Goal: Navigation & Orientation: Find specific page/section

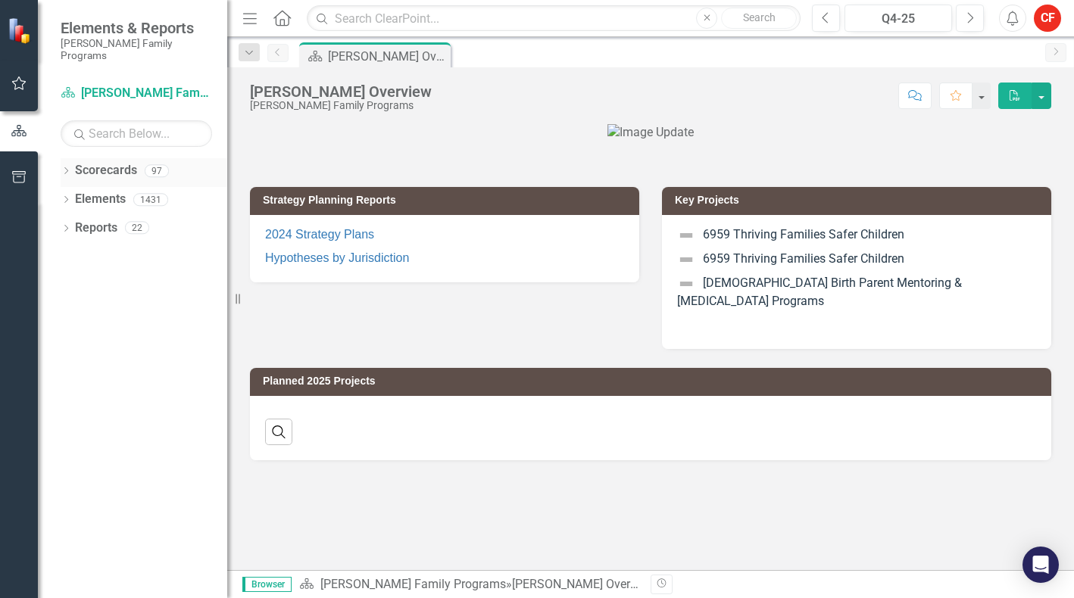
click at [68, 168] on icon "Dropdown" at bounding box center [66, 172] width 11 height 8
click at [75, 195] on icon "Dropdown" at bounding box center [73, 199] width 11 height 9
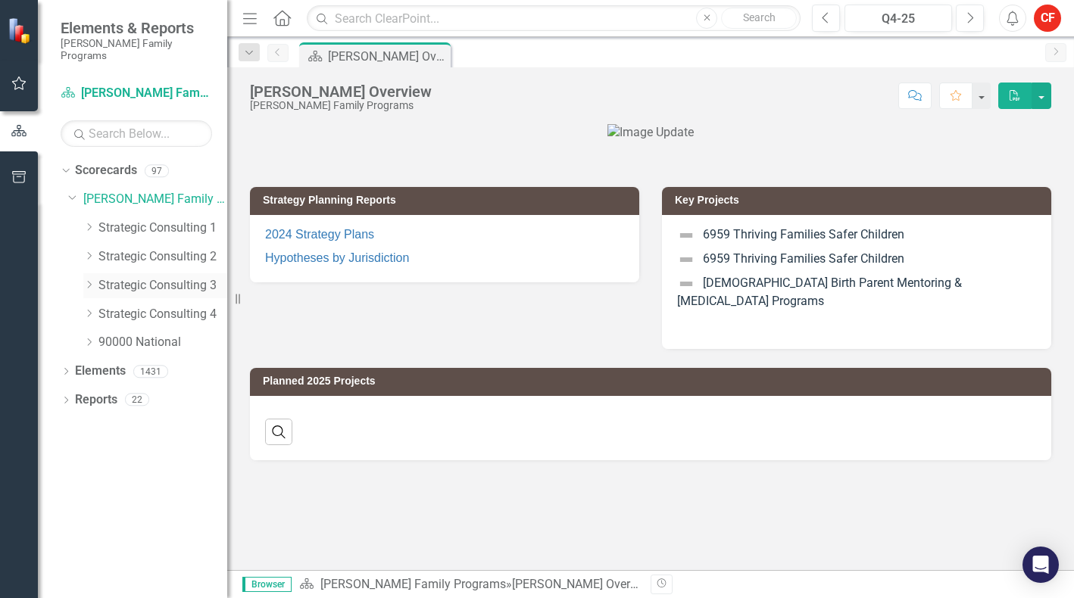
click at [83, 280] on icon "Dropdown" at bounding box center [88, 284] width 11 height 9
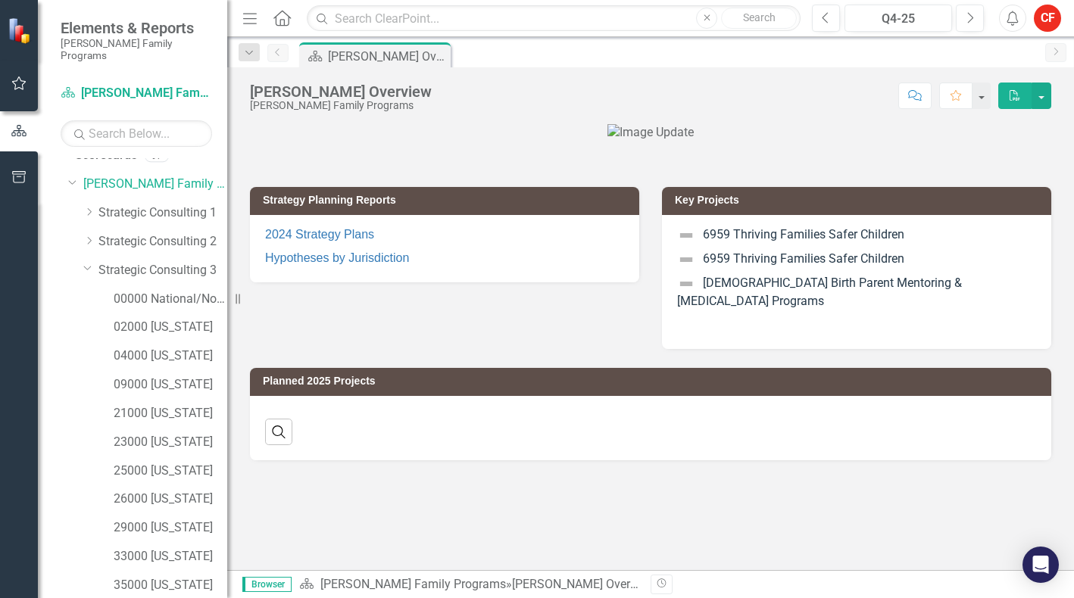
scroll to position [14, 0]
click at [89, 264] on icon "Dropdown" at bounding box center [87, 269] width 9 height 11
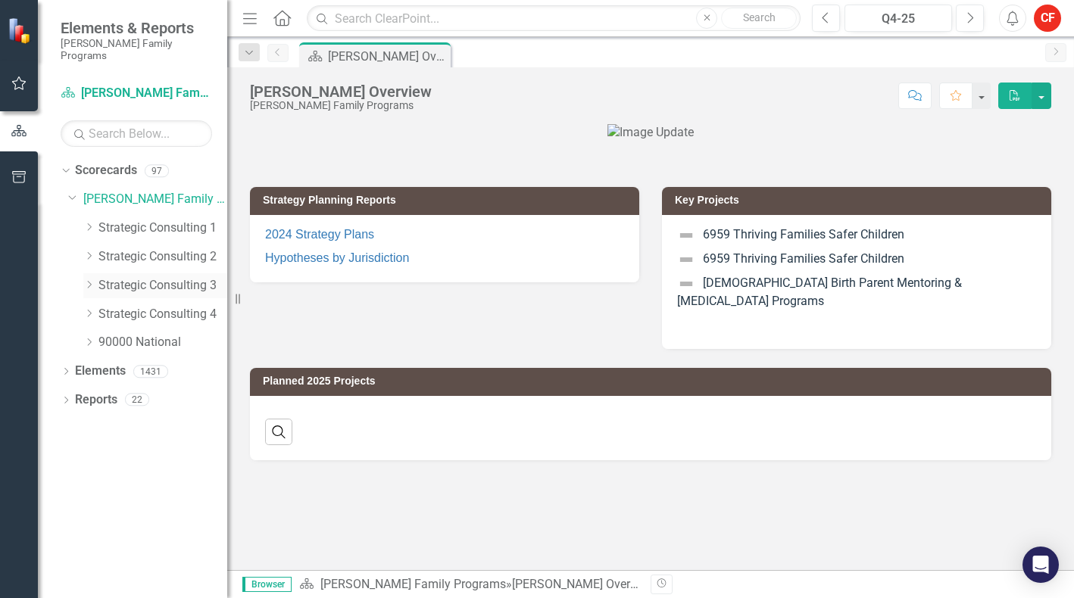
scroll to position [0, 0]
click at [90, 216] on div "Dropdown Strategic Consulting 1" at bounding box center [155, 228] width 144 height 25
click at [90, 223] on icon "Dropdown" at bounding box center [88, 227] width 11 height 9
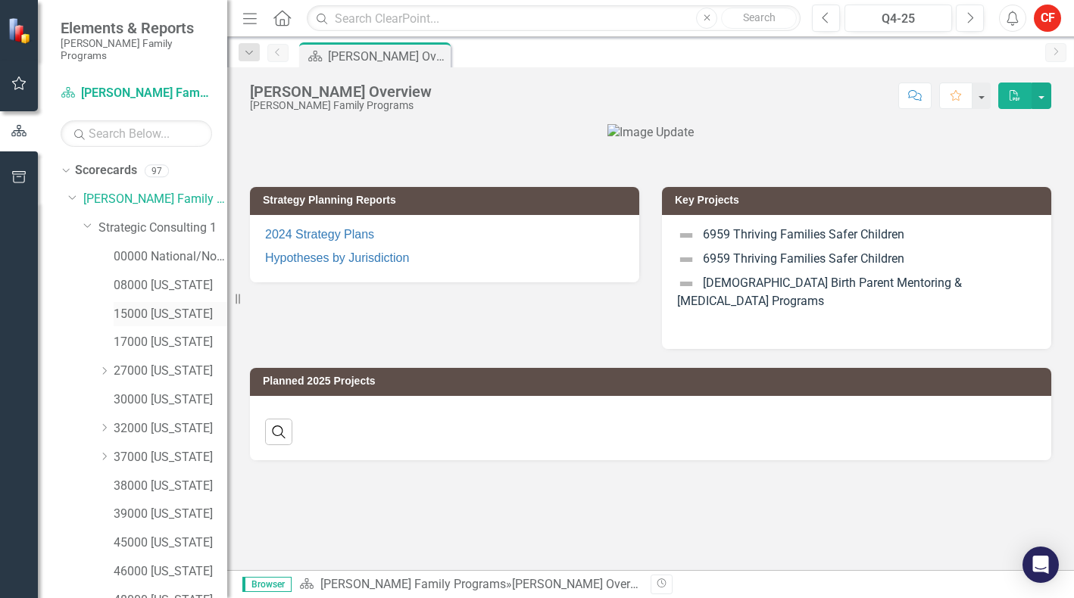
scroll to position [108, 0]
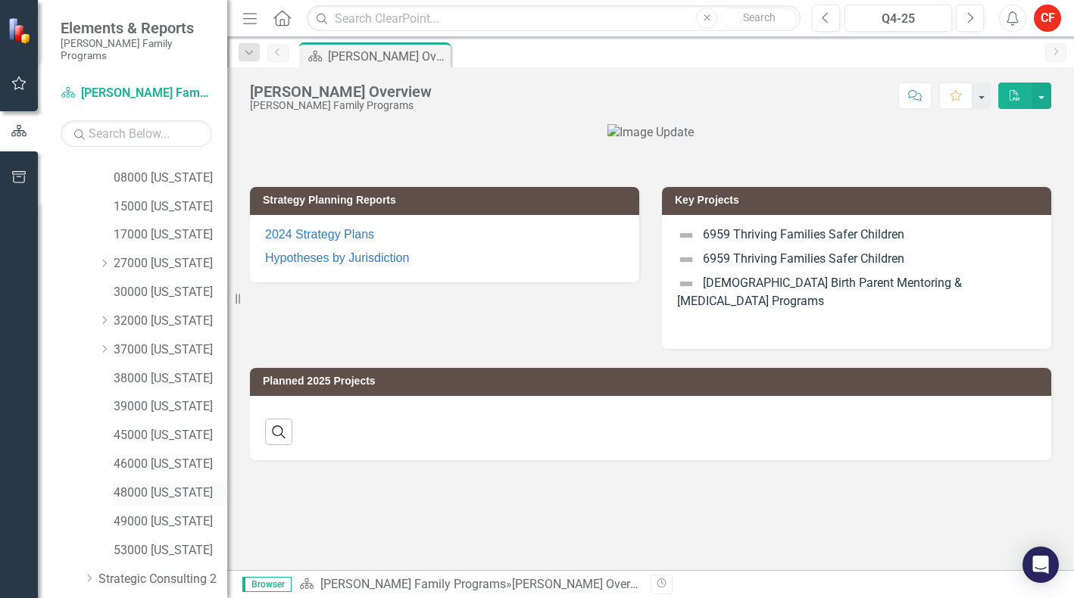
click at [145, 481] on div "48000 [US_STATE]" at bounding box center [171, 493] width 114 height 25
click at [165, 485] on link "48000 [US_STATE]" at bounding box center [171, 493] width 114 height 17
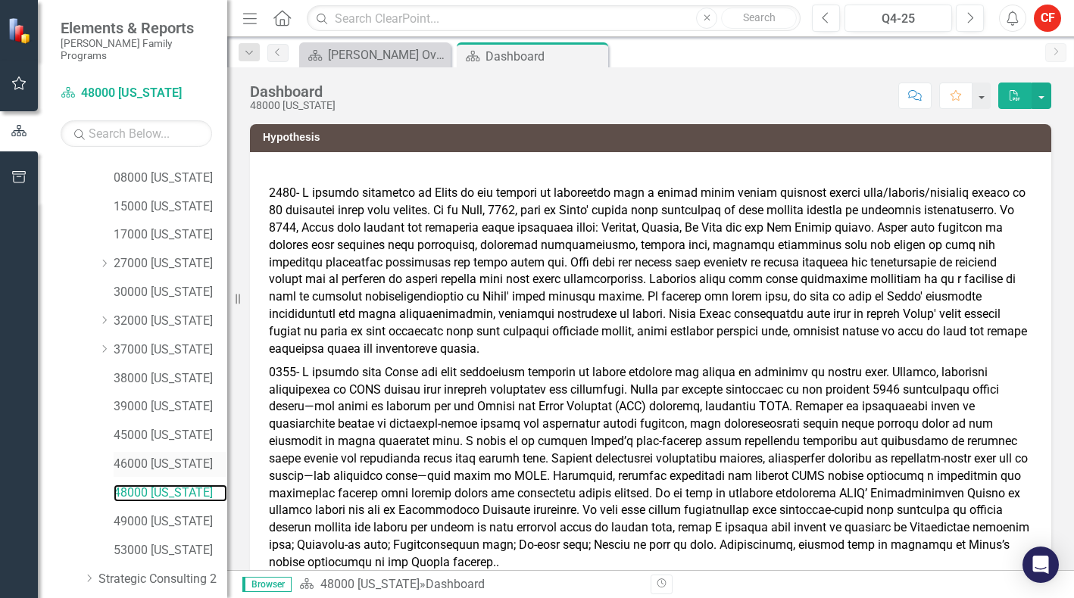
scroll to position [236, 0]
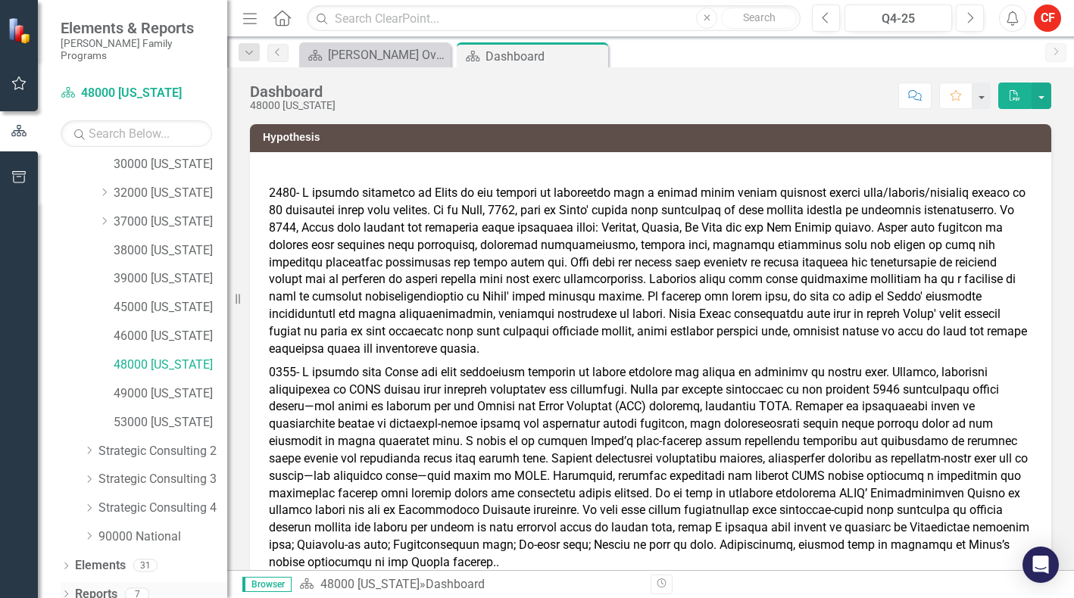
click at [67, 590] on div "Dropdown" at bounding box center [66, 596] width 11 height 13
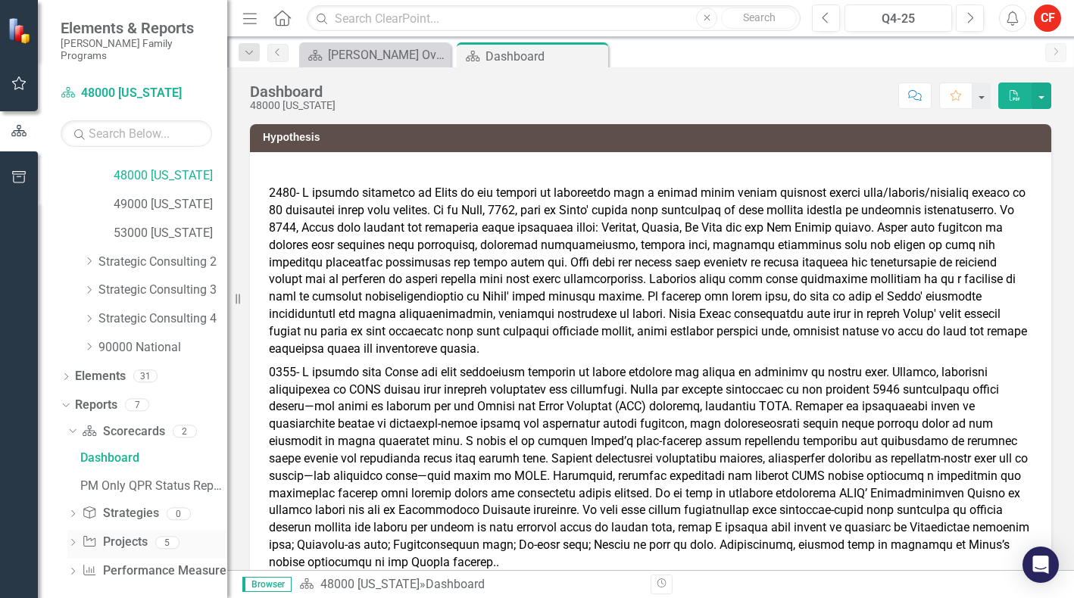
click at [73, 540] on icon "Dropdown" at bounding box center [72, 544] width 11 height 8
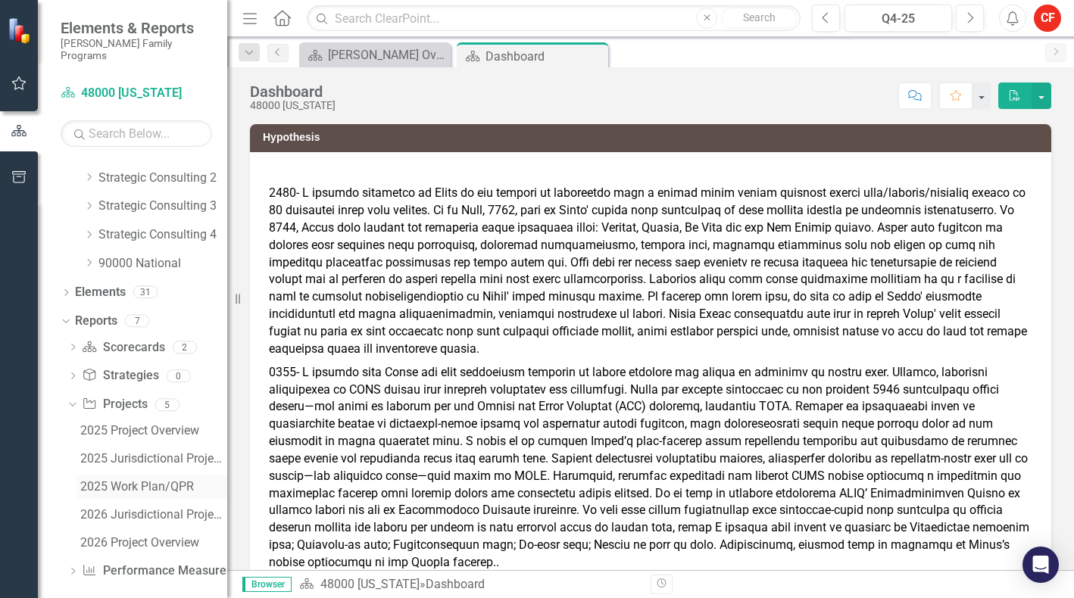
click at [152, 480] on div "2025 Work Plan/QPR" at bounding box center [153, 487] width 147 height 14
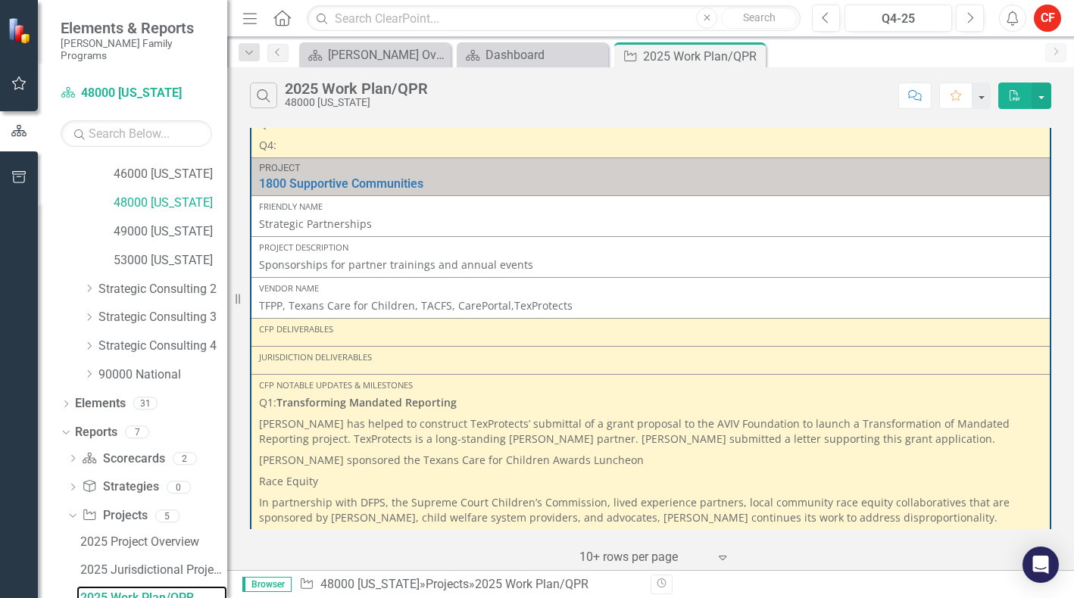
scroll to position [3208, 0]
